Goal: Task Accomplishment & Management: Complete application form

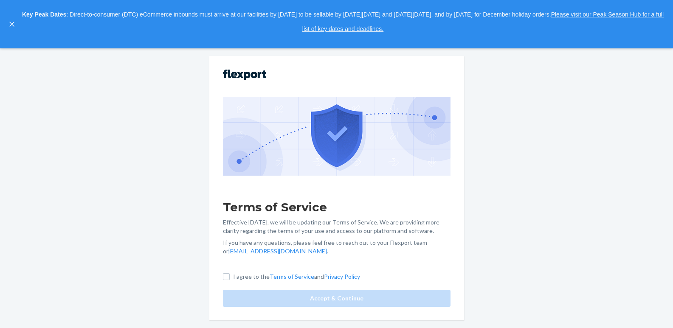
scroll to position [49, 0]
click at [229, 278] on input "I agree to the Terms of Service and Privacy Policy" at bounding box center [226, 276] width 7 height 7
checkbox input "true"
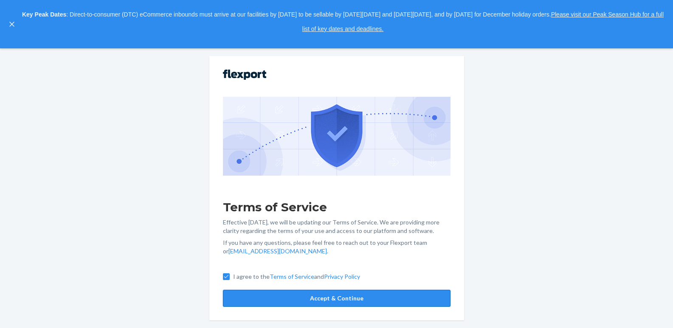
click at [334, 298] on button "Accept & Continue" at bounding box center [337, 298] width 228 height 17
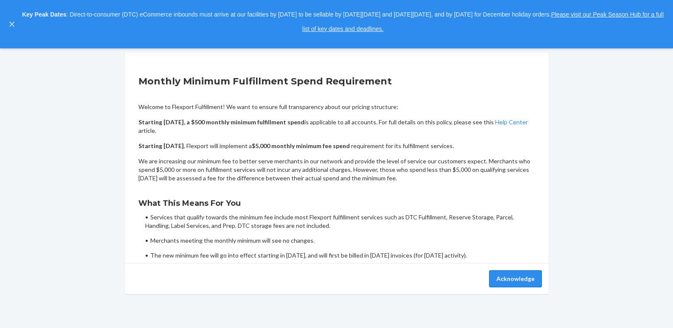
click at [501, 280] on button "Acknowledge" at bounding box center [515, 278] width 53 height 17
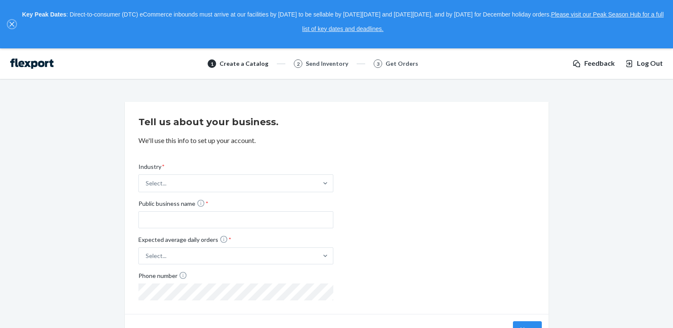
click at [14, 22] on button "close," at bounding box center [12, 24] width 8 height 8
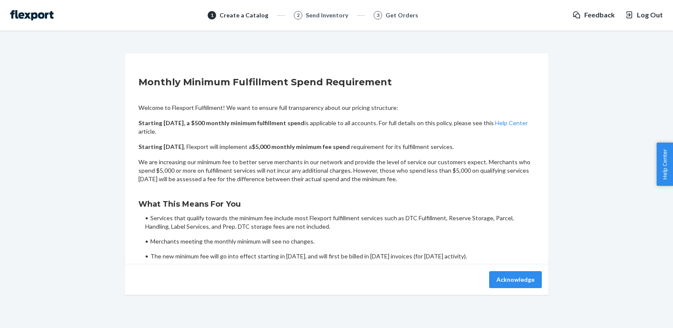
scroll to position [1, 0]
click at [507, 278] on button "Acknowledge" at bounding box center [515, 278] width 53 height 17
click at [632, 14] on icon "button" at bounding box center [629, 15] width 8 height 8
